Goal: Information Seeking & Learning: Find specific fact

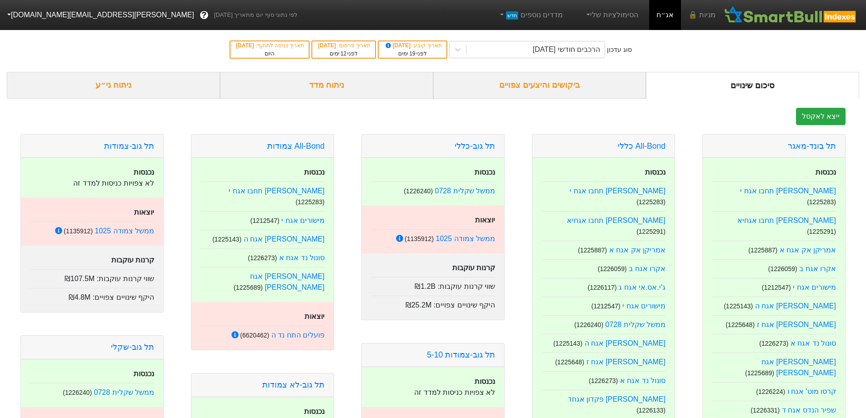
click at [555, 88] on div "ביקושים והיצעים צפויים" at bounding box center [539, 85] width 213 height 27
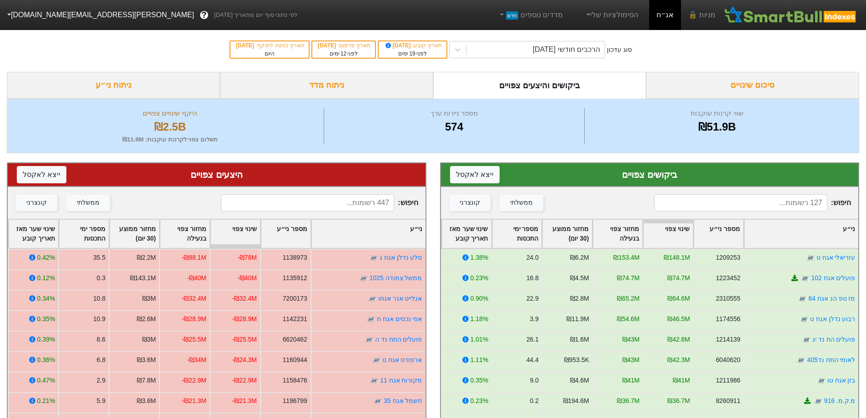
click at [316, 205] on input at bounding box center [307, 202] width 173 height 17
type input "א"
click at [727, 195] on input at bounding box center [740, 202] width 173 height 17
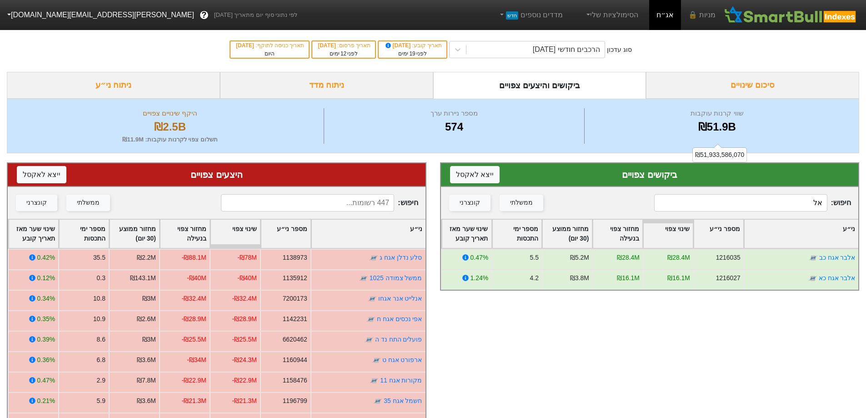
type input "א"
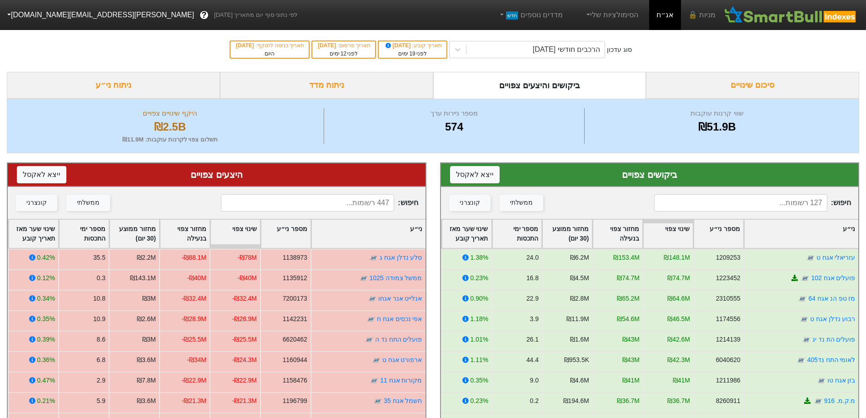
click at [688, 199] on input at bounding box center [740, 202] width 173 height 17
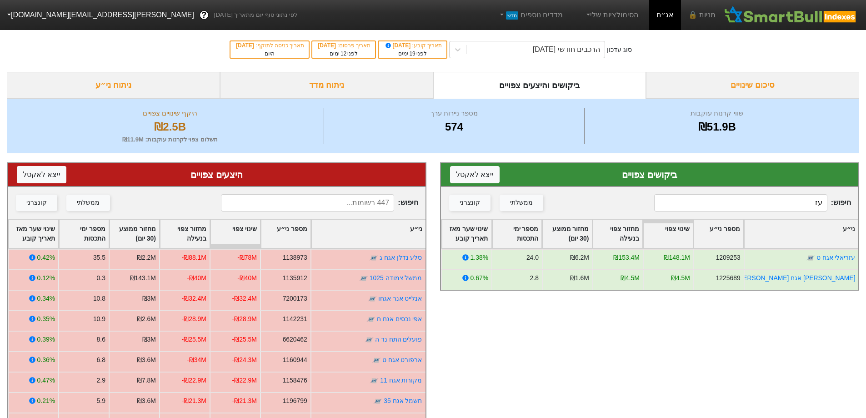
type input "ע"
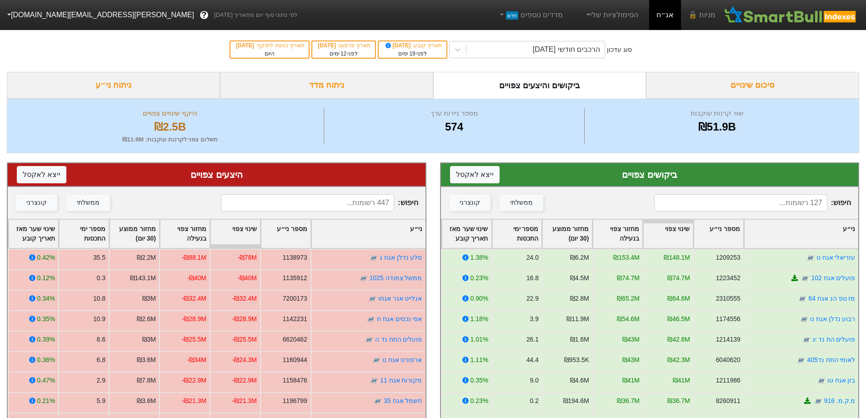
click at [323, 201] on input at bounding box center [307, 202] width 173 height 17
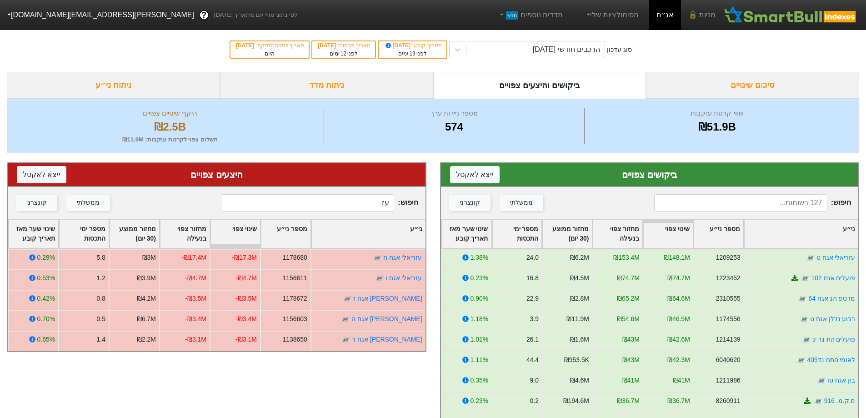
type input "ע"
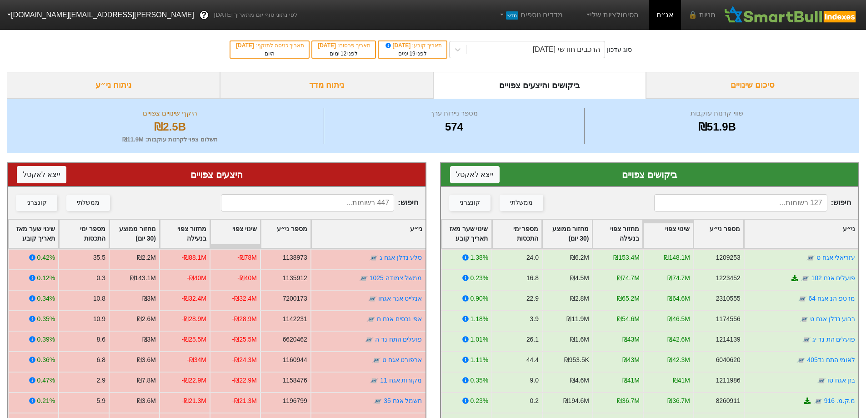
click at [769, 197] on input at bounding box center [740, 202] width 173 height 17
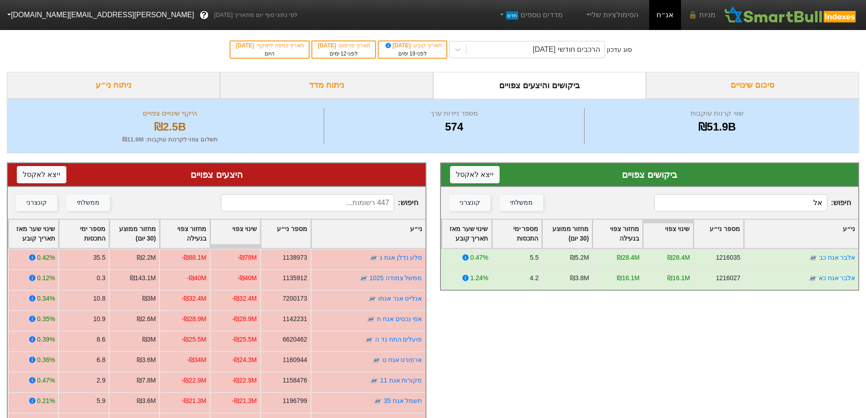
type input "א"
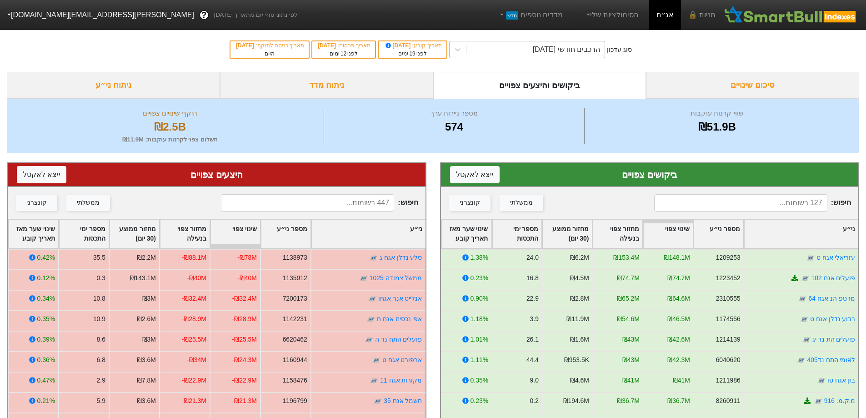
click at [529, 48] on div "הרכבים חודשי [DATE]" at bounding box center [535, 49] width 138 height 16
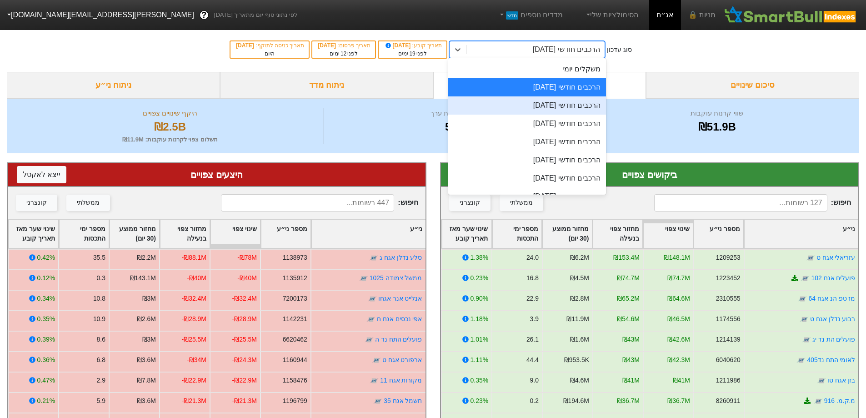
click at [574, 105] on div "הרכבים חודשי [DATE]" at bounding box center [527, 105] width 158 height 18
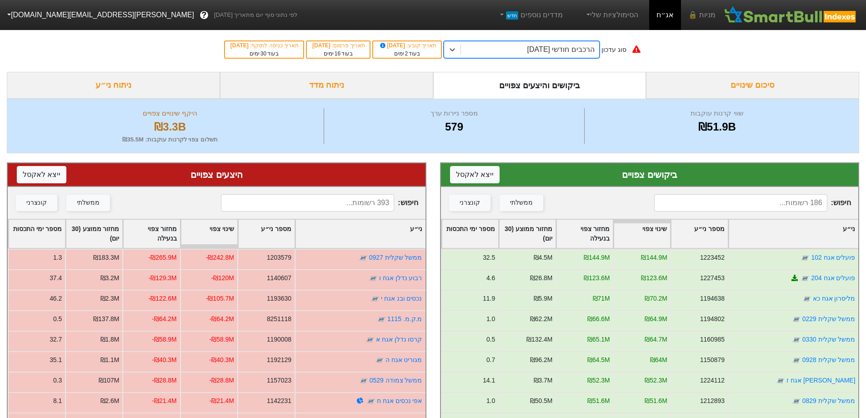
click at [511, 53] on div "הרכבים חודשי [DATE]" at bounding box center [530, 49] width 138 height 16
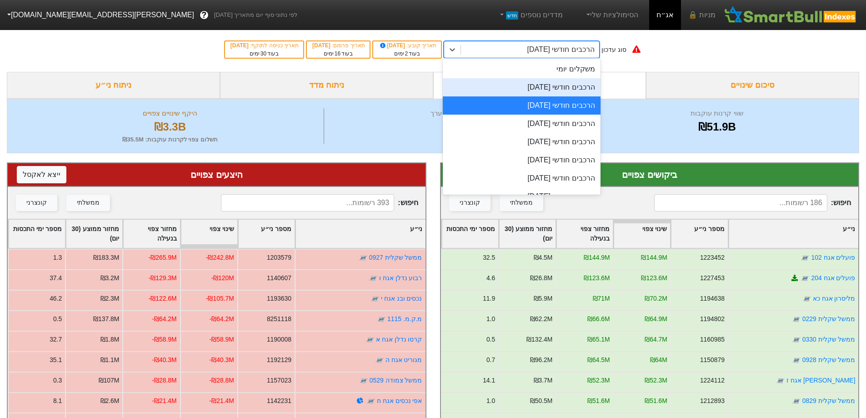
click at [524, 90] on div "הרכבים חודשי [DATE]" at bounding box center [522, 87] width 158 height 18
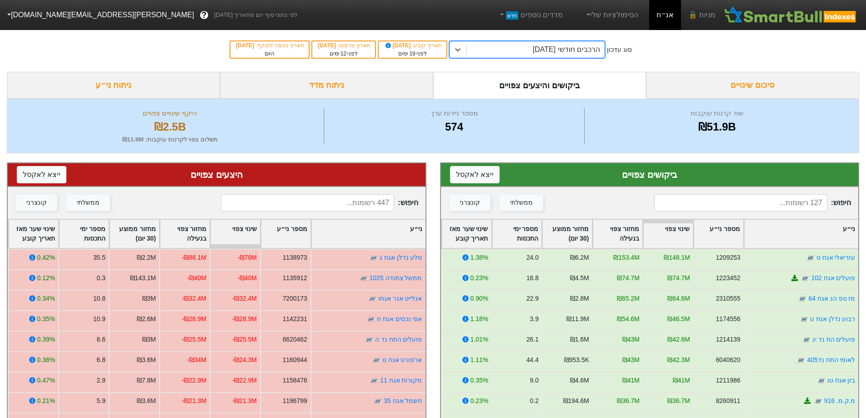
click at [696, 198] on input at bounding box center [740, 202] width 173 height 17
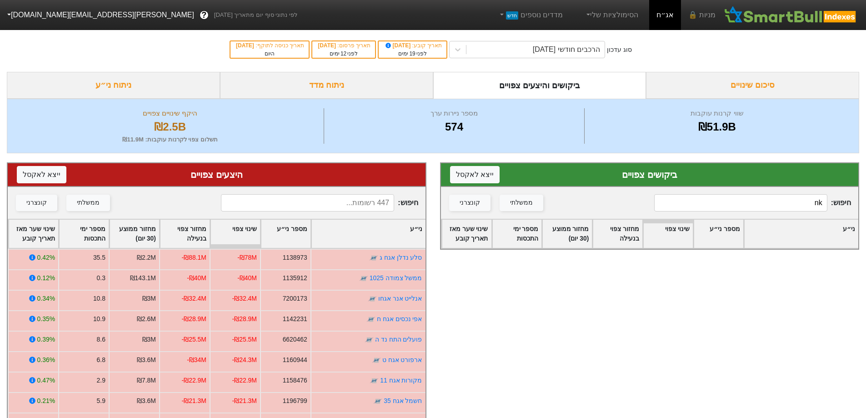
type input "n"
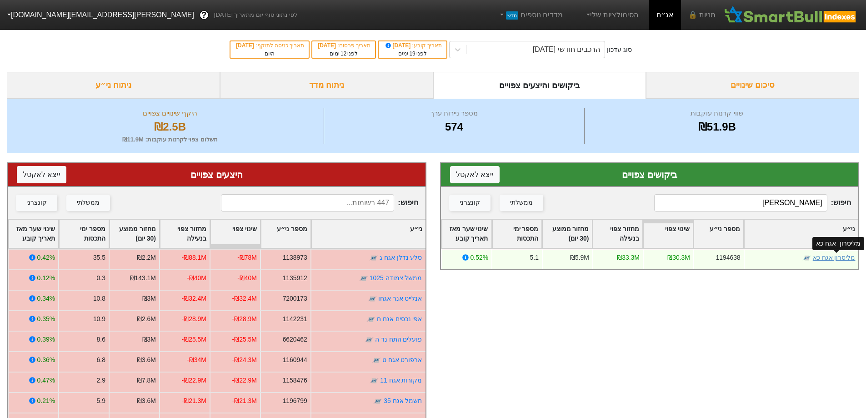
type input "[PERSON_NAME]"
click at [832, 257] on link "מליסרון אגח כא" at bounding box center [833, 257] width 43 height 7
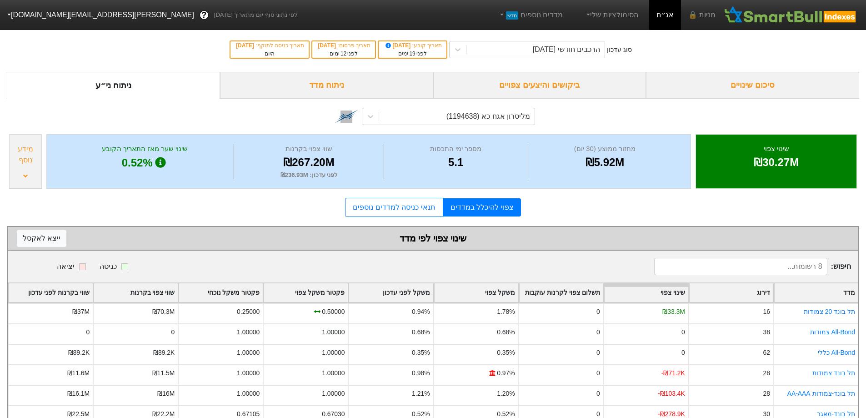
scroll to position [45, 0]
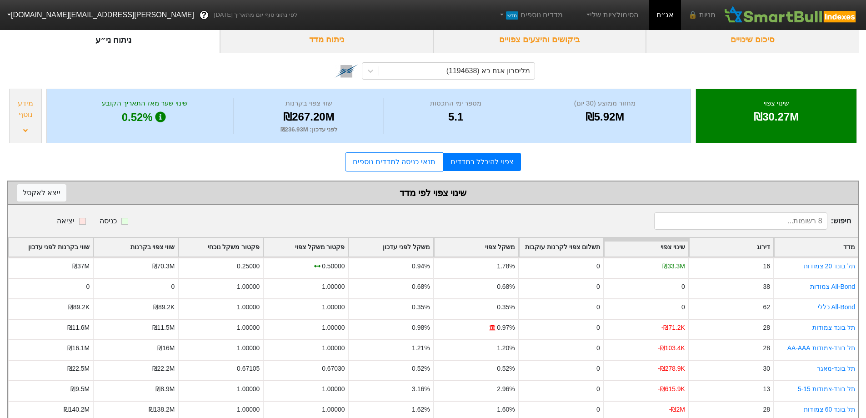
click at [558, 44] on div "ביקושים והיצעים צפויים" at bounding box center [539, 39] width 213 height 27
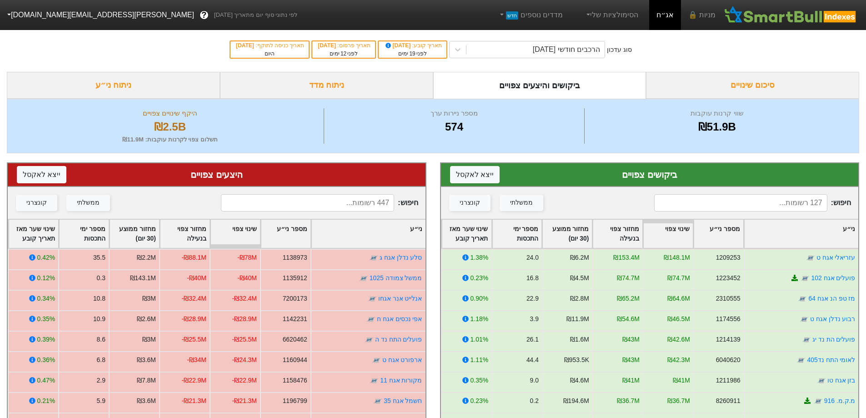
click at [321, 207] on input at bounding box center [307, 202] width 173 height 17
type input "ר"
click at [296, 200] on input at bounding box center [307, 202] width 173 height 17
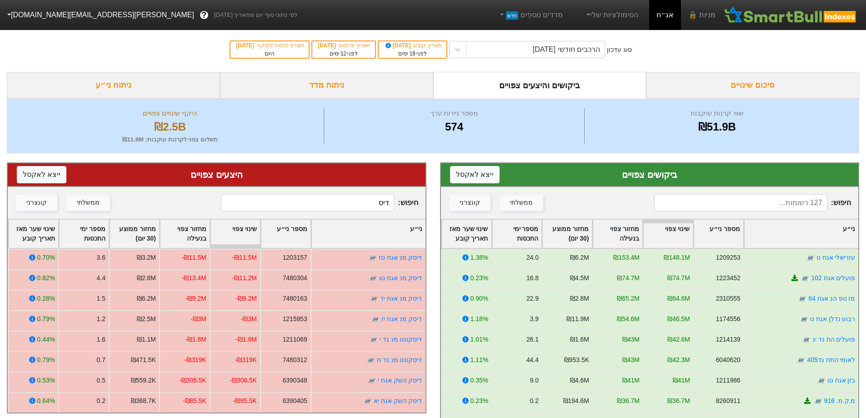
drag, startPoint x: 311, startPoint y: 206, endPoint x: 527, endPoint y: 218, distance: 216.8
click at [527, 218] on div "ביקושים צפויים ייצא ל אקסל חיפוש : ממשלתי קונצרני ני״ע מספר ני״ע שינוי צפוי מחז…" at bounding box center [433, 365] width 866 height 424
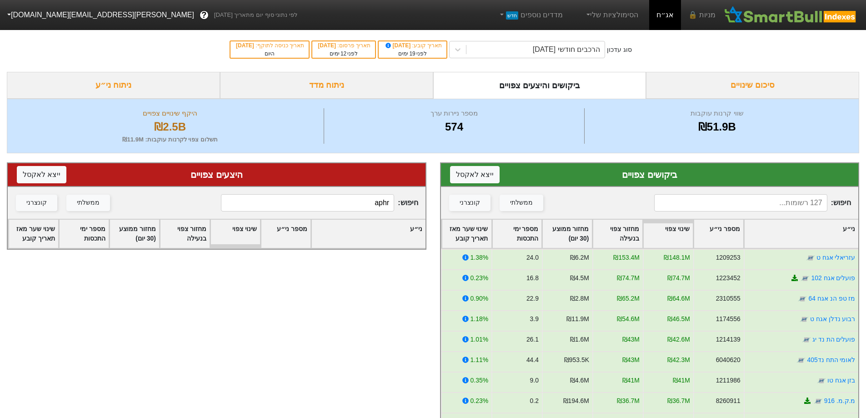
drag, startPoint x: 365, startPoint y: 200, endPoint x: 421, endPoint y: 197, distance: 55.5
click at [421, 197] on div "חיפוש : aphr ממשלתי קונצרני" at bounding box center [217, 203] width 418 height 32
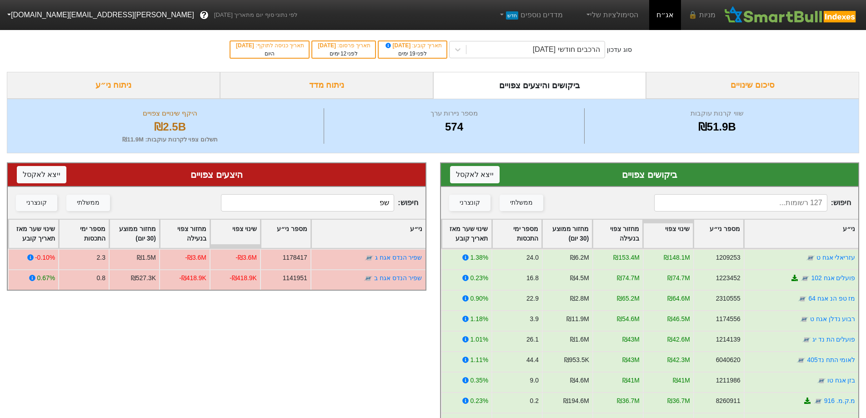
type input "ש"
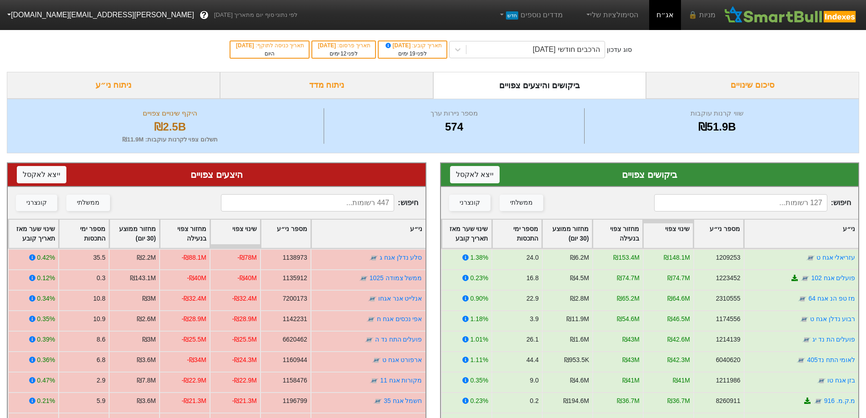
click at [344, 198] on input at bounding box center [307, 202] width 173 height 17
type input "0"
